Goal: Browse casually

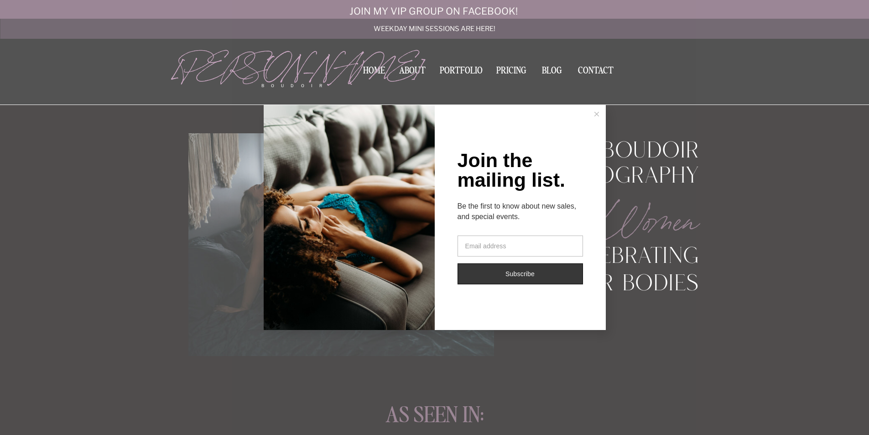
click at [454, 68] on div "Join the mailing list. Be the first to know about new sales, and special events…" at bounding box center [434, 217] width 869 height 435
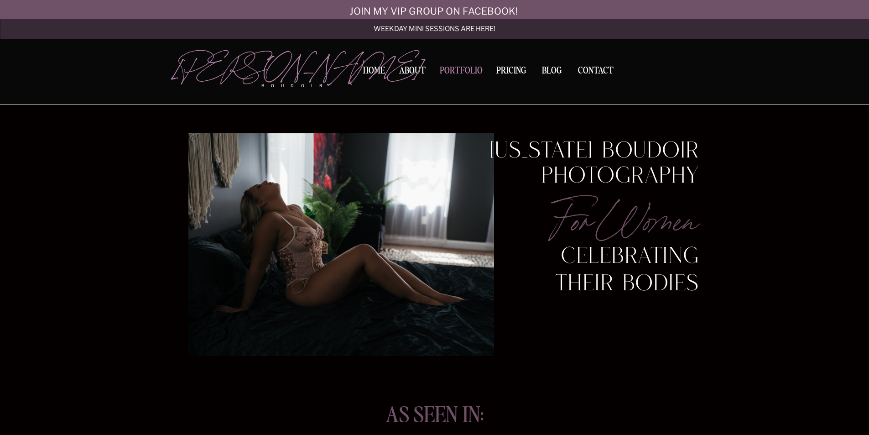
click at [461, 69] on nav "Portfolio" at bounding box center [461, 72] width 49 height 12
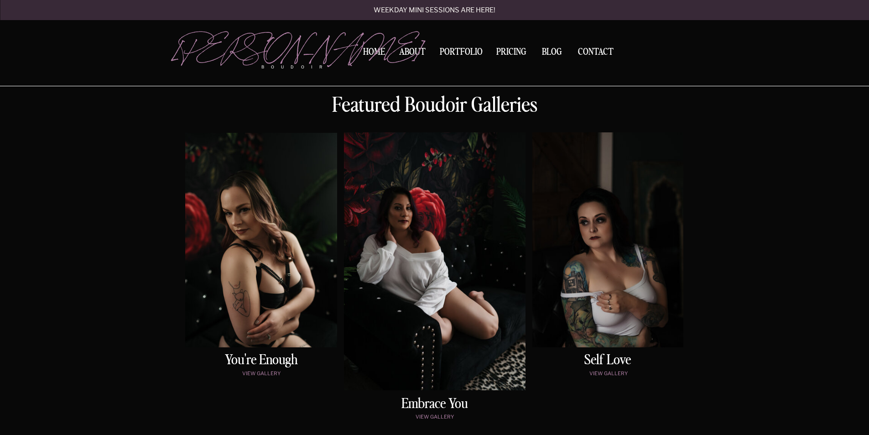
scroll to position [411, 0]
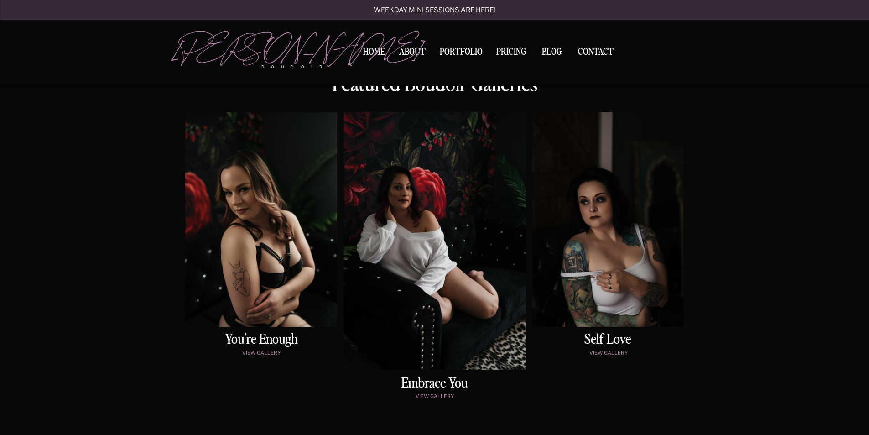
click at [622, 241] on div at bounding box center [607, 219] width 151 height 215
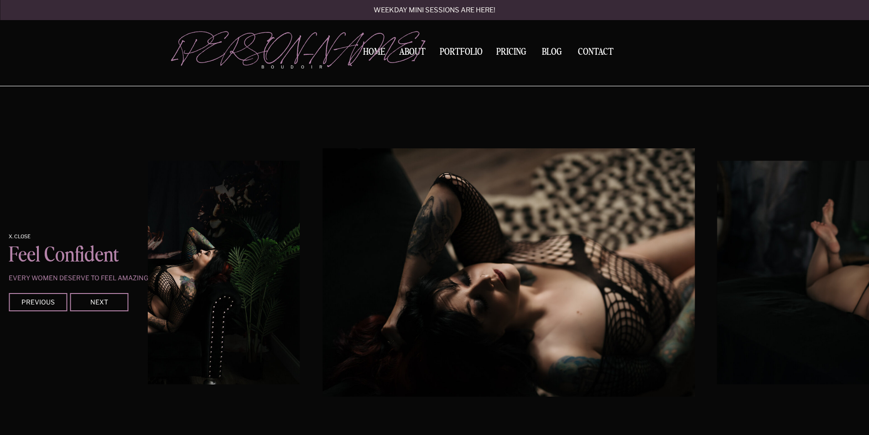
scroll to position [761, 0]
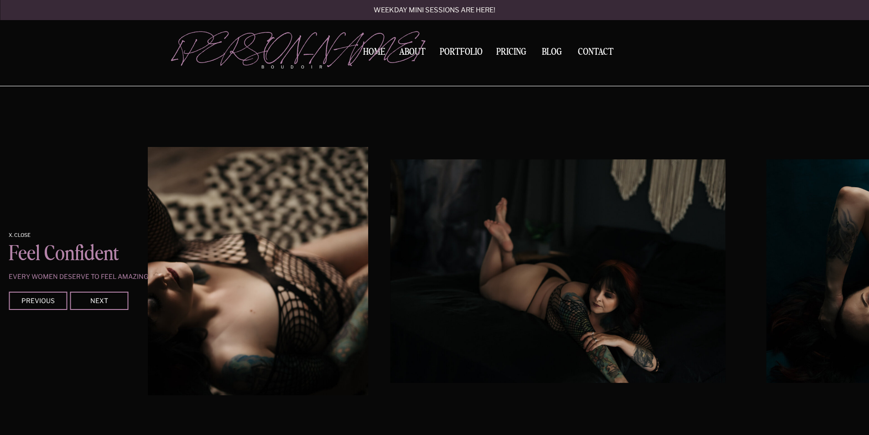
click at [295, 265] on img at bounding box center [182, 271] width 372 height 248
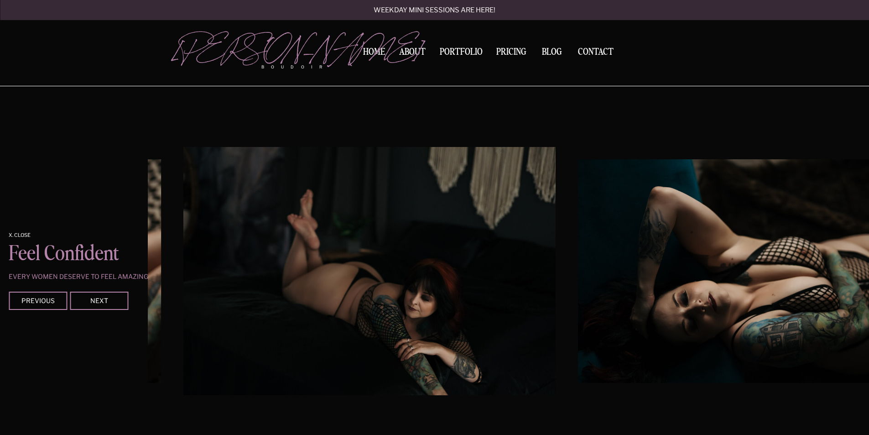
click at [313, 263] on img at bounding box center [369, 271] width 372 height 248
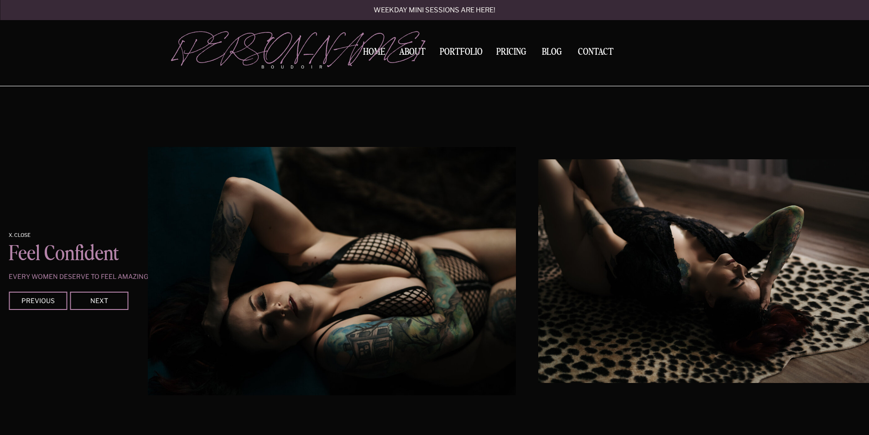
click at [256, 242] on img at bounding box center [330, 271] width 372 height 248
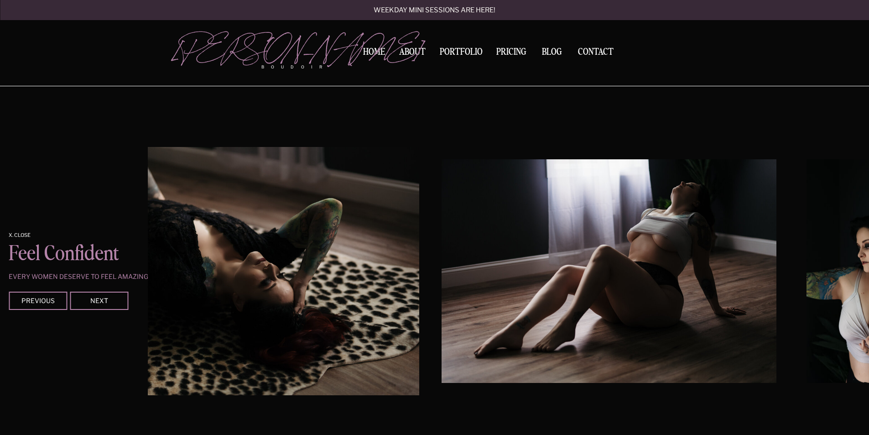
click at [167, 255] on img at bounding box center [233, 271] width 372 height 248
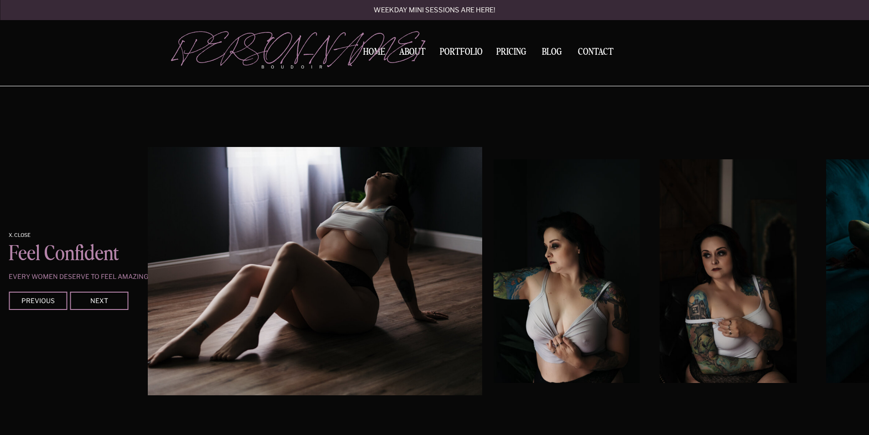
click at [242, 240] on img at bounding box center [296, 271] width 372 height 248
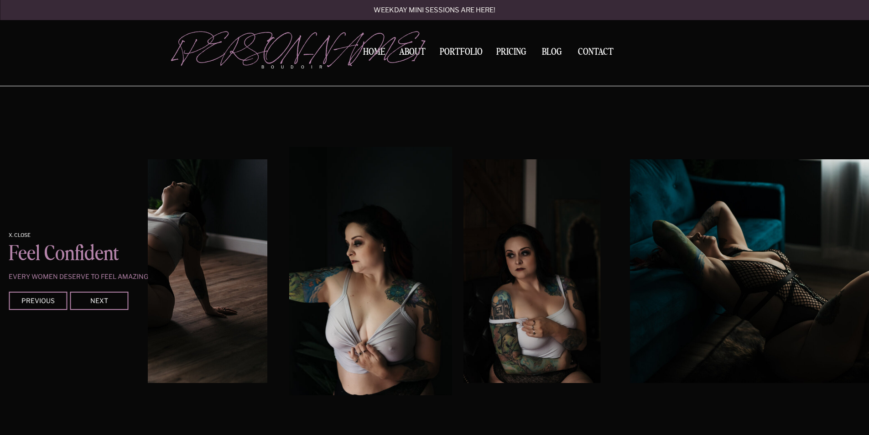
click at [290, 250] on img at bounding box center [371, 271] width 162 height 248
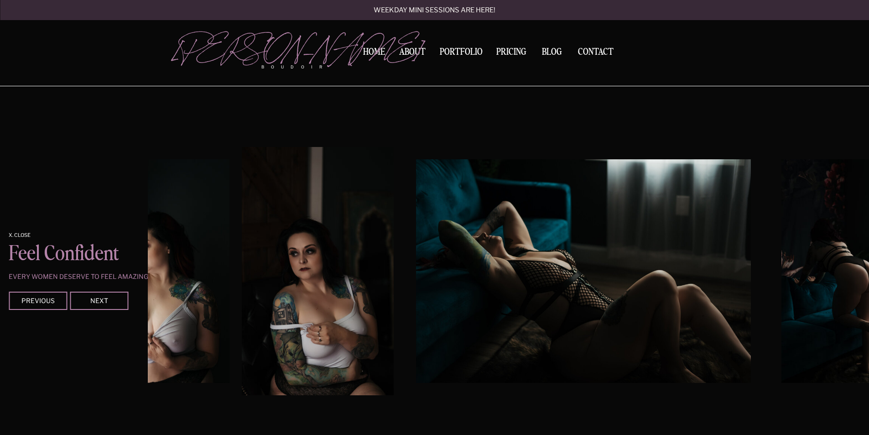
click at [248, 261] on img at bounding box center [318, 271] width 152 height 248
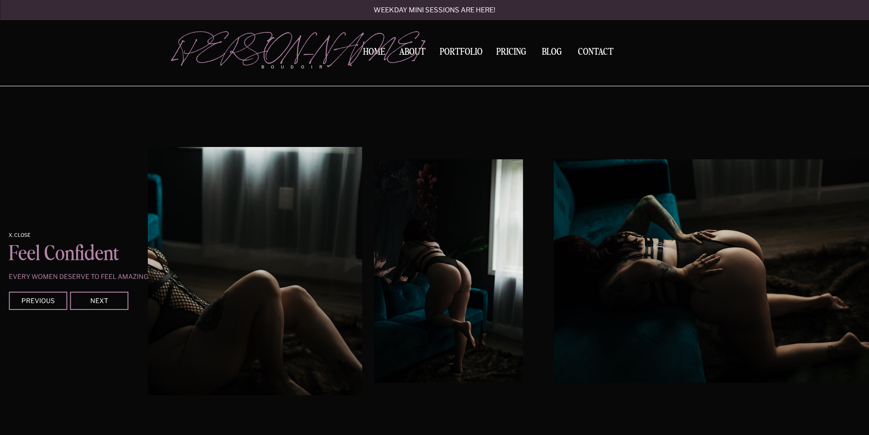
click at [137, 241] on div "Contact BLOG Pricing Portfolio About Home boudoir [GEOGRAPHIC_DATA][PERSON_NAME…" at bounding box center [434, 377] width 869 height 2277
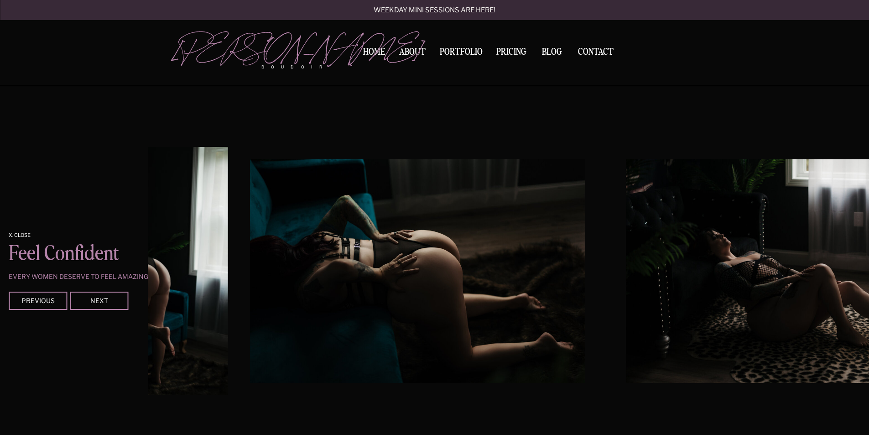
click at [194, 250] on div at bounding box center [508, 271] width 721 height 248
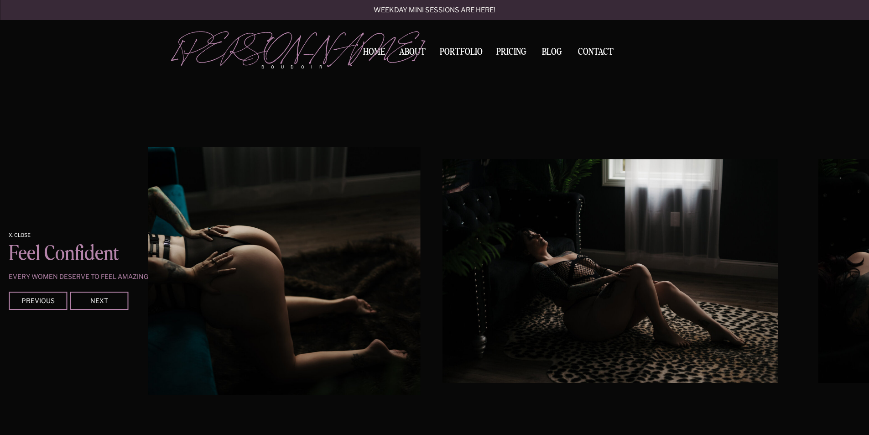
click at [205, 259] on img at bounding box center [234, 271] width 372 height 248
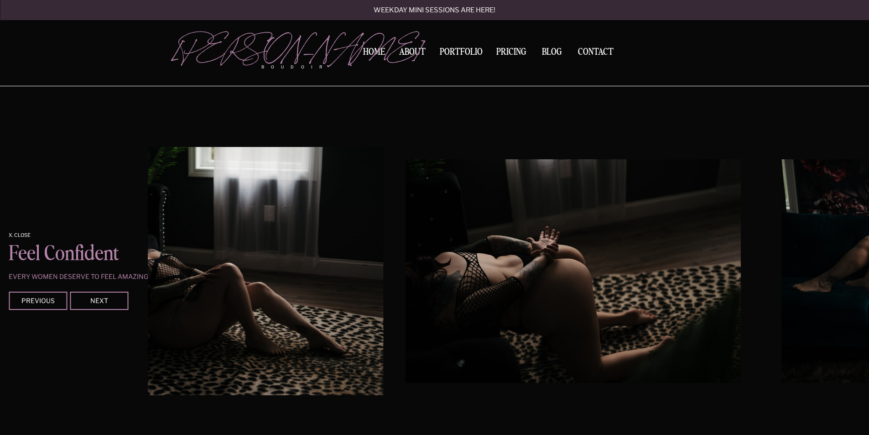
click at [195, 262] on img at bounding box center [197, 271] width 372 height 248
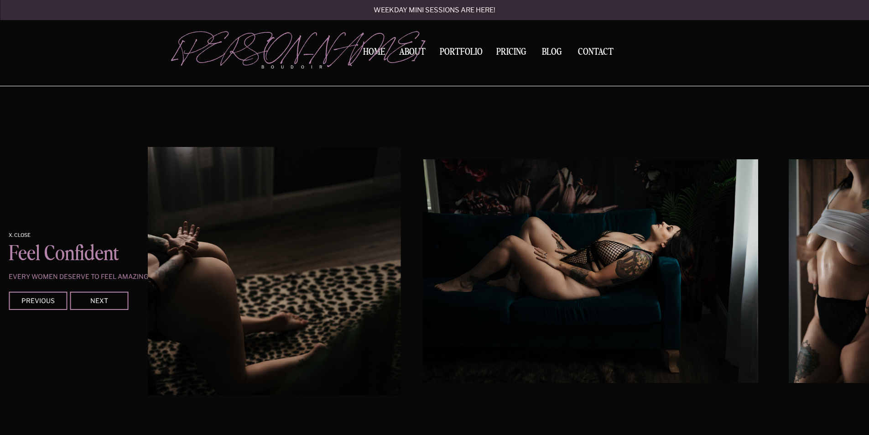
click at [159, 264] on img at bounding box center [214, 271] width 372 height 248
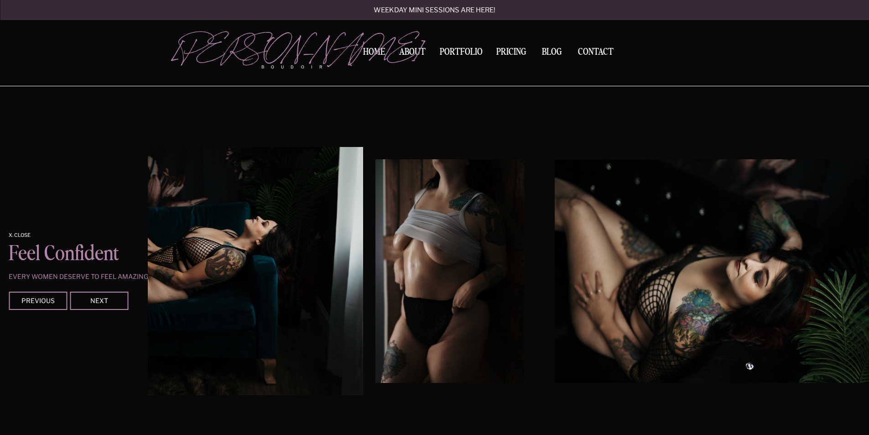
click at [161, 256] on div "x. Close Feel confident Every women deserve to feel amazing Previous Next" at bounding box center [435, 271] width 548 height 370
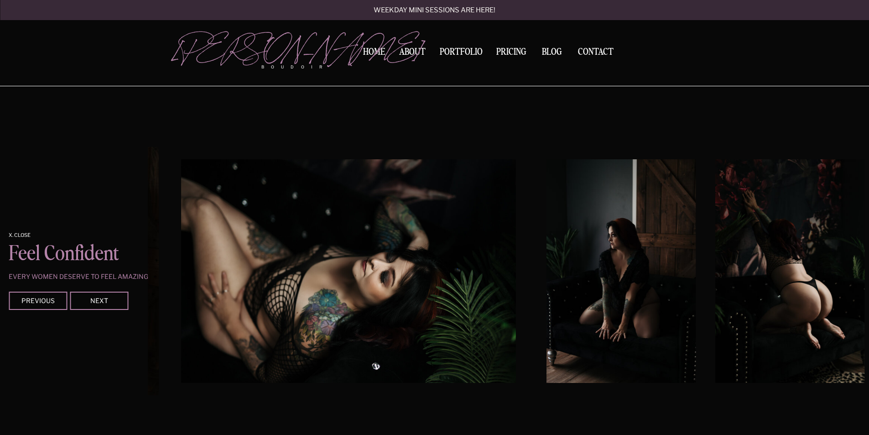
click at [13, 269] on div "Contact BLOG Pricing Portfolio About Home boudoir Kerry Callahan Weekday mini s…" at bounding box center [434, 377] width 869 height 2277
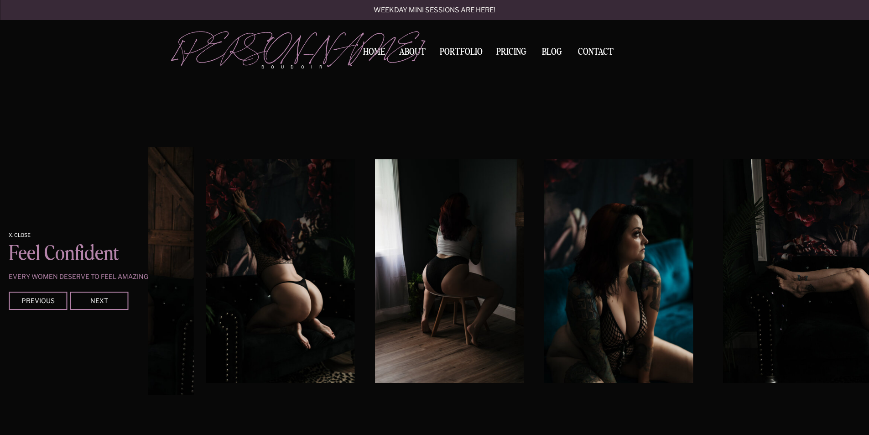
click at [0, 277] on div "Contact BLOG Pricing Portfolio About Home boudoir Kerry Callahan Weekday mini s…" at bounding box center [434, 377] width 869 height 2277
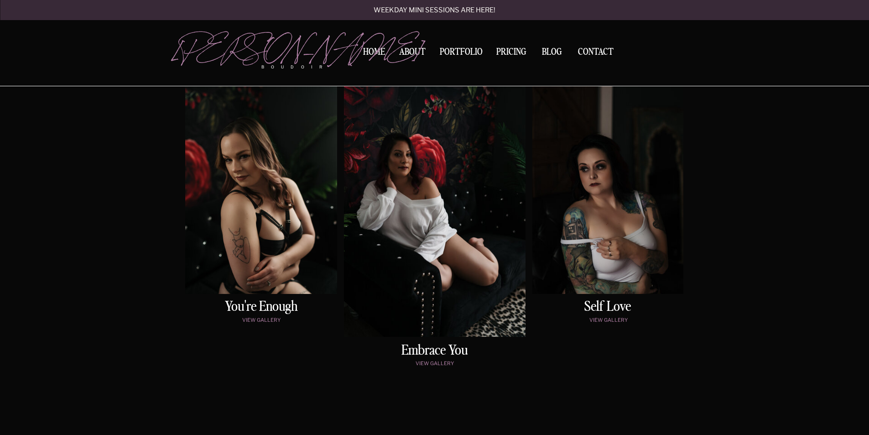
scroll to position [441, 0]
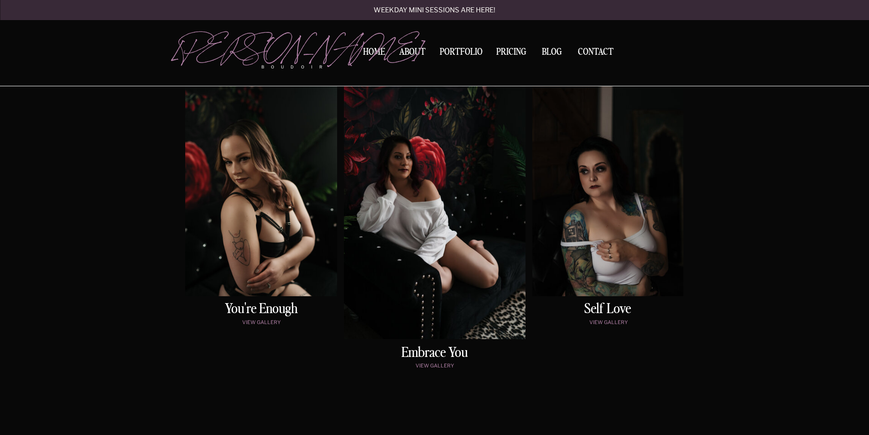
click at [266, 238] on div at bounding box center [261, 189] width 152 height 214
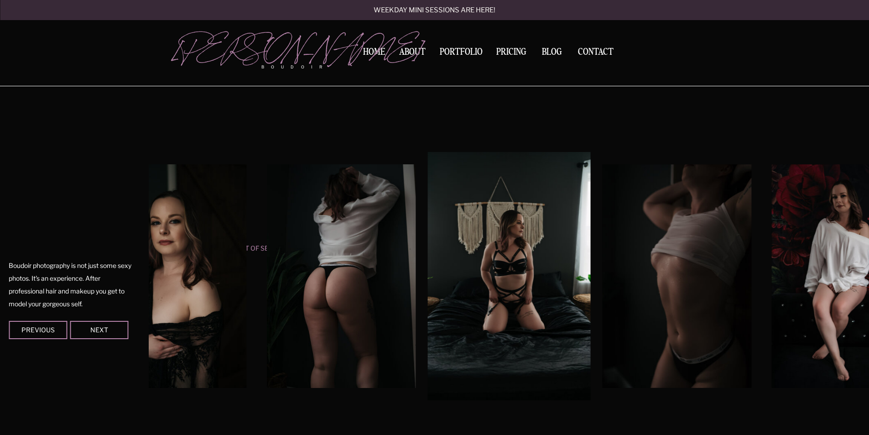
scroll to position [761, 0]
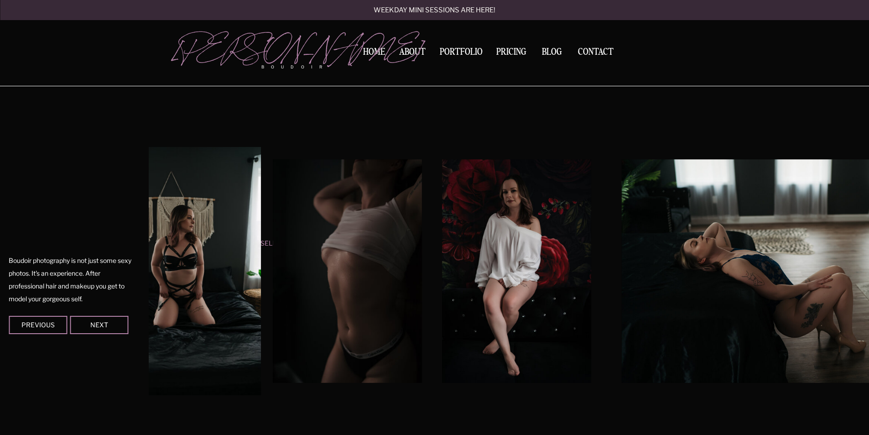
click at [273, 259] on img at bounding box center [347, 271] width 149 height 224
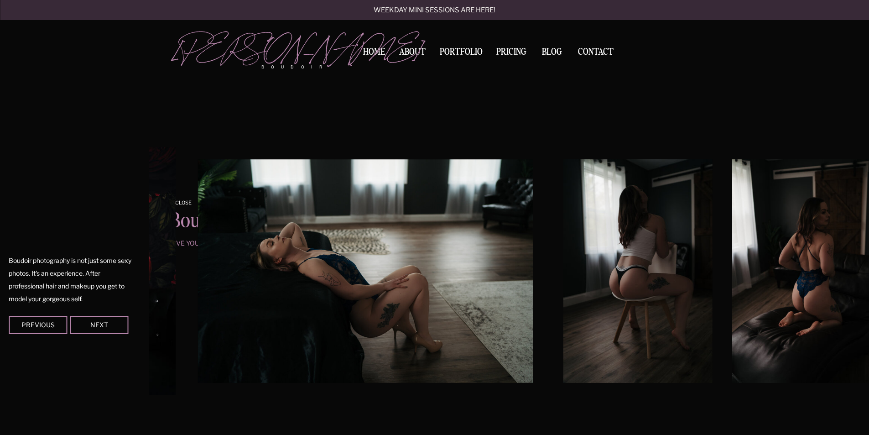
click at [214, 271] on img at bounding box center [365, 271] width 335 height 224
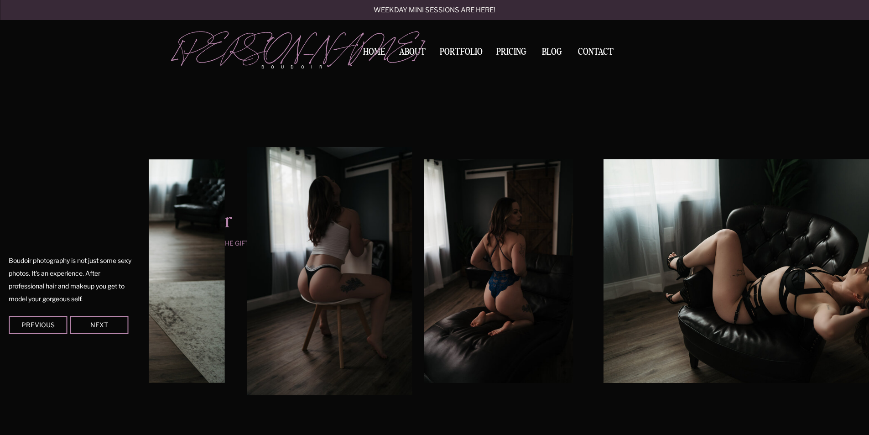
click at [307, 271] on img at bounding box center [330, 271] width 166 height 248
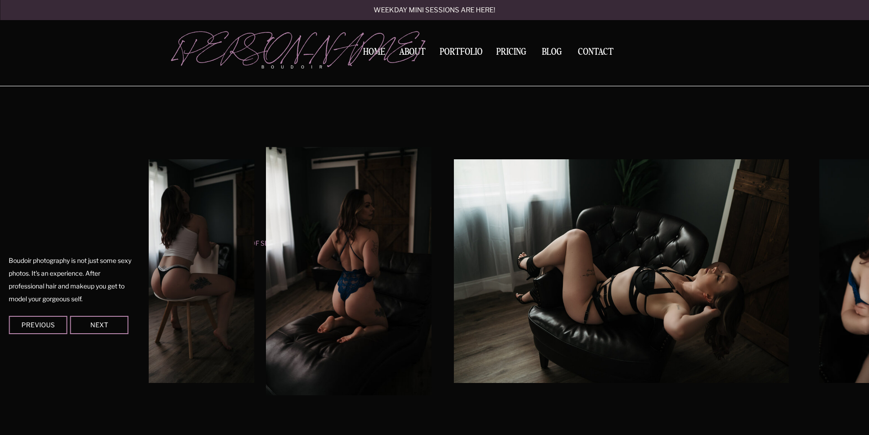
click at [306, 272] on img at bounding box center [349, 271] width 166 height 248
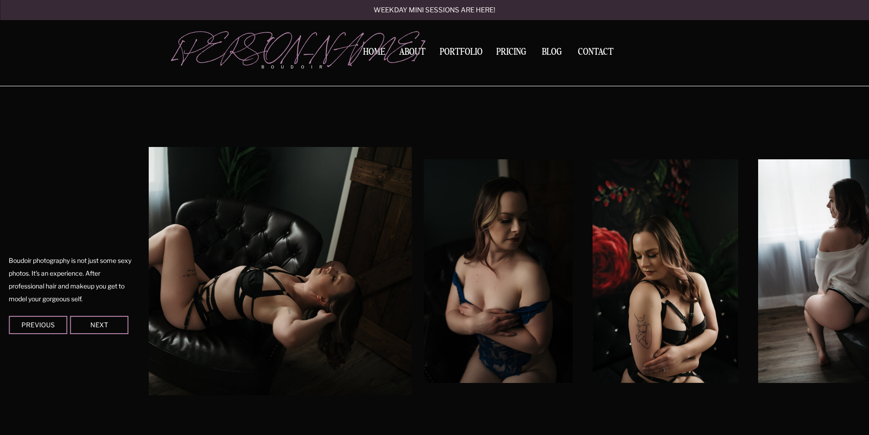
click at [220, 276] on img at bounding box center [226, 271] width 372 height 248
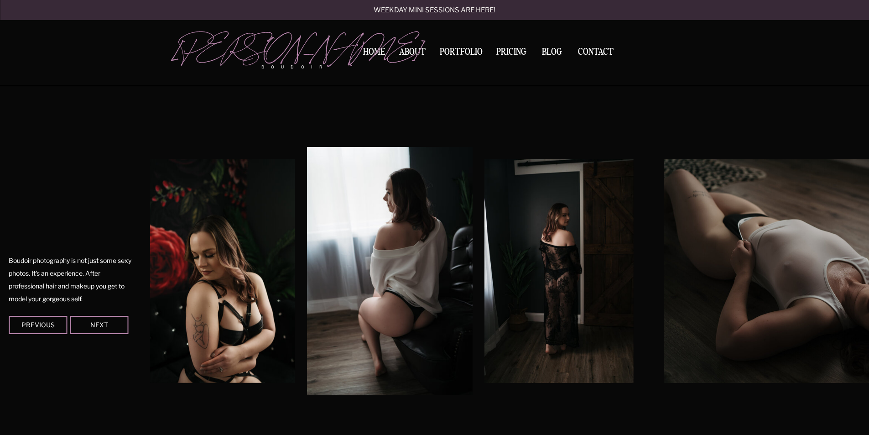
click at [213, 258] on img at bounding box center [223, 271] width 146 height 224
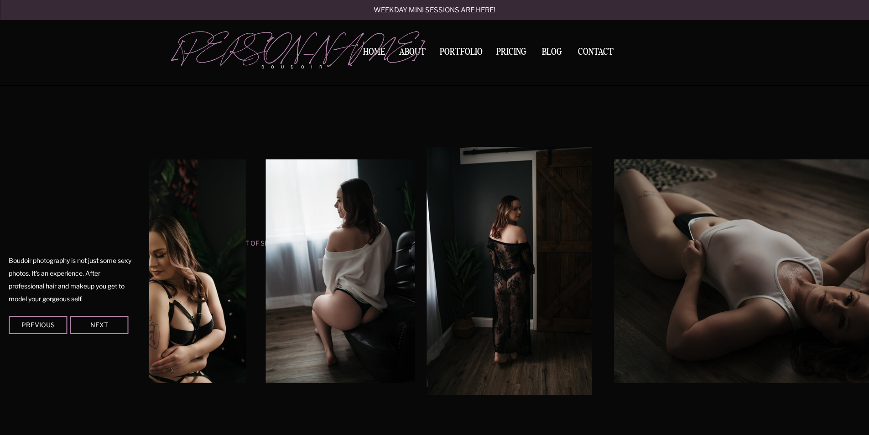
scroll to position [411, 0]
